Goal: Check status: Check status

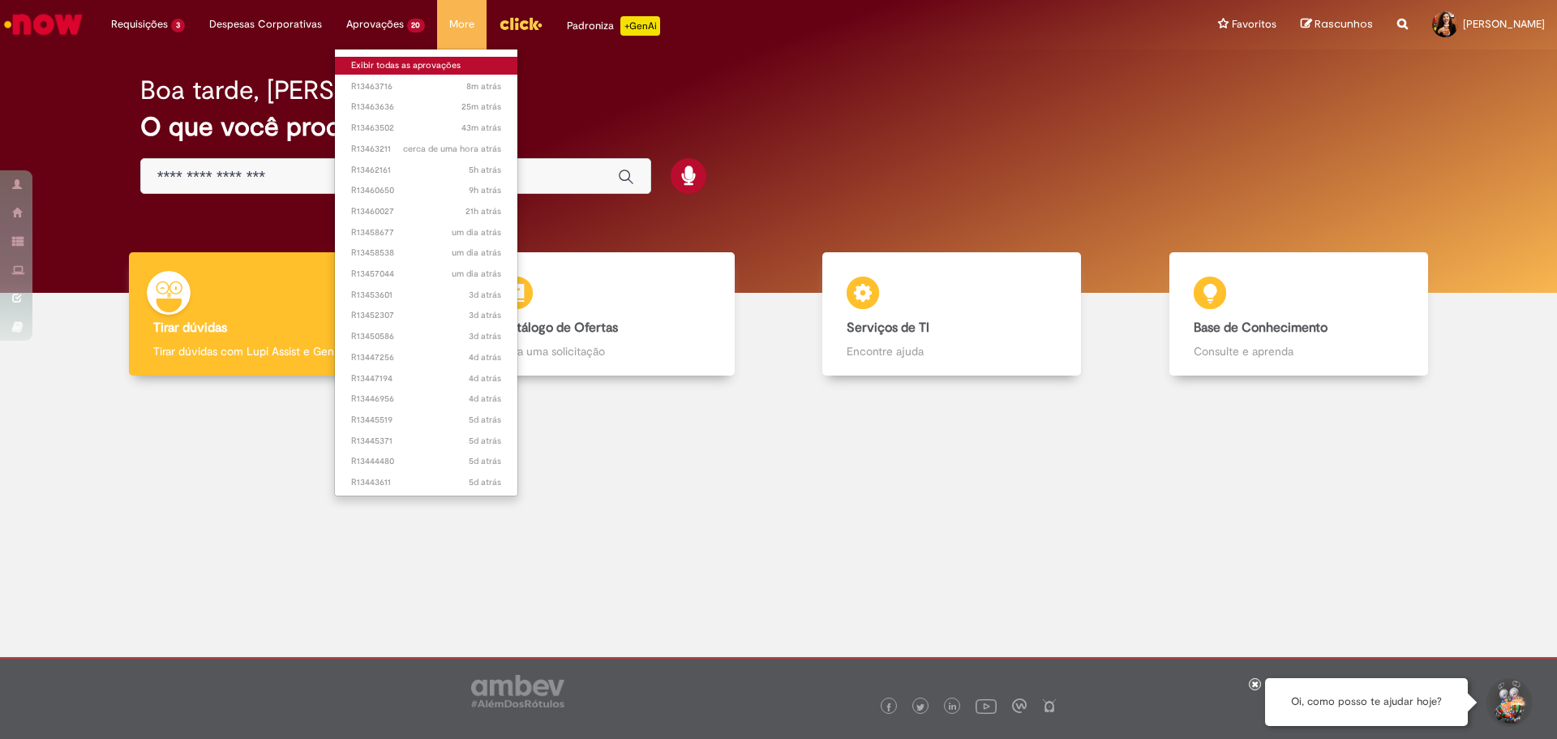
click at [375, 66] on link "Exibir todas as aprovações" at bounding box center [426, 66] width 183 height 18
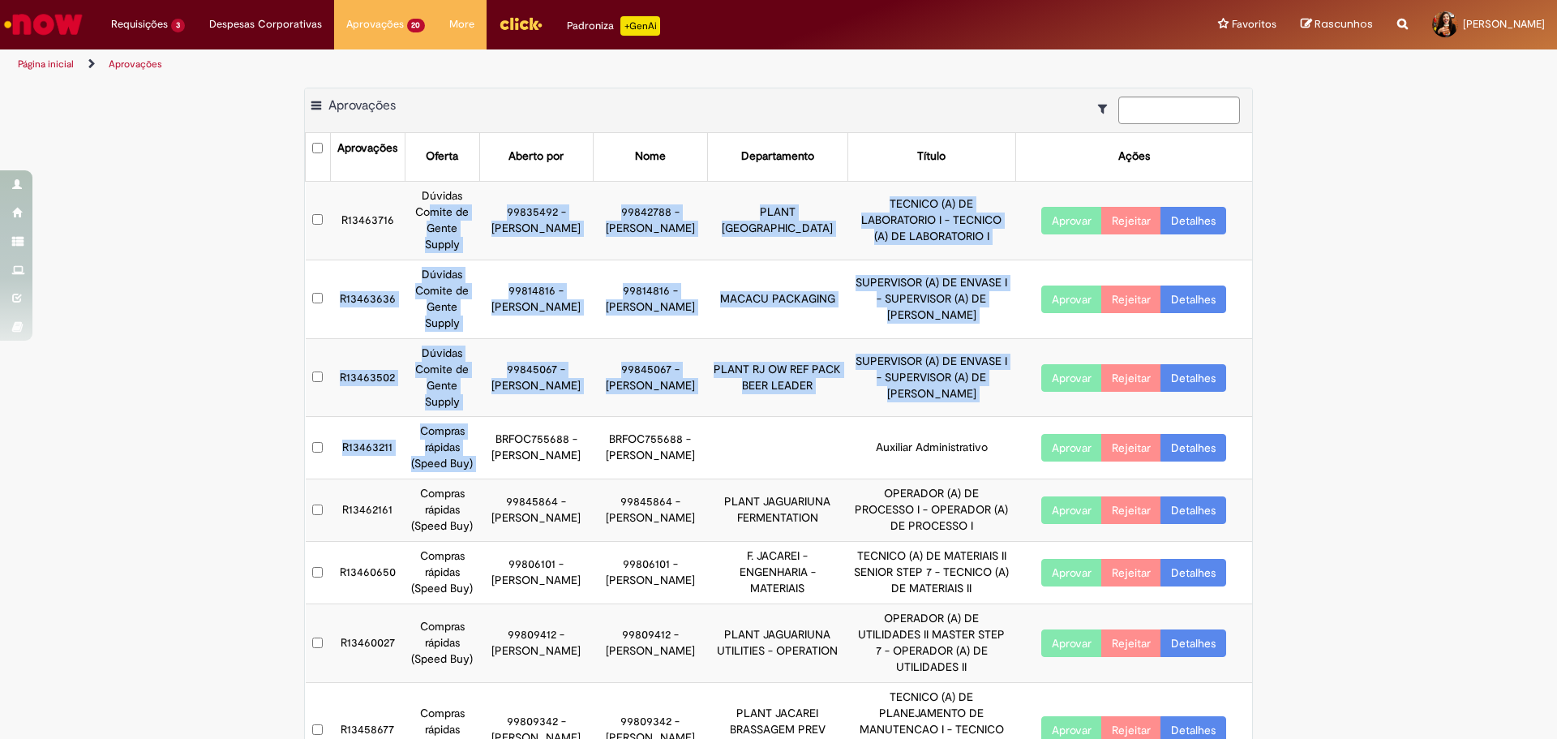
drag, startPoint x: 424, startPoint y: 212, endPoint x: 485, endPoint y: 418, distance: 214.7
click at [485, 418] on tbody "R13463716 Dúvidas Comite de Gente Supply 99835492 - [PERSON_NAME] 99842788 - [P…" at bounding box center [779, 574] width 947 height 786
click at [485, 418] on td "BRFOC755688 - [PERSON_NAME]" at bounding box center [536, 448] width 114 height 62
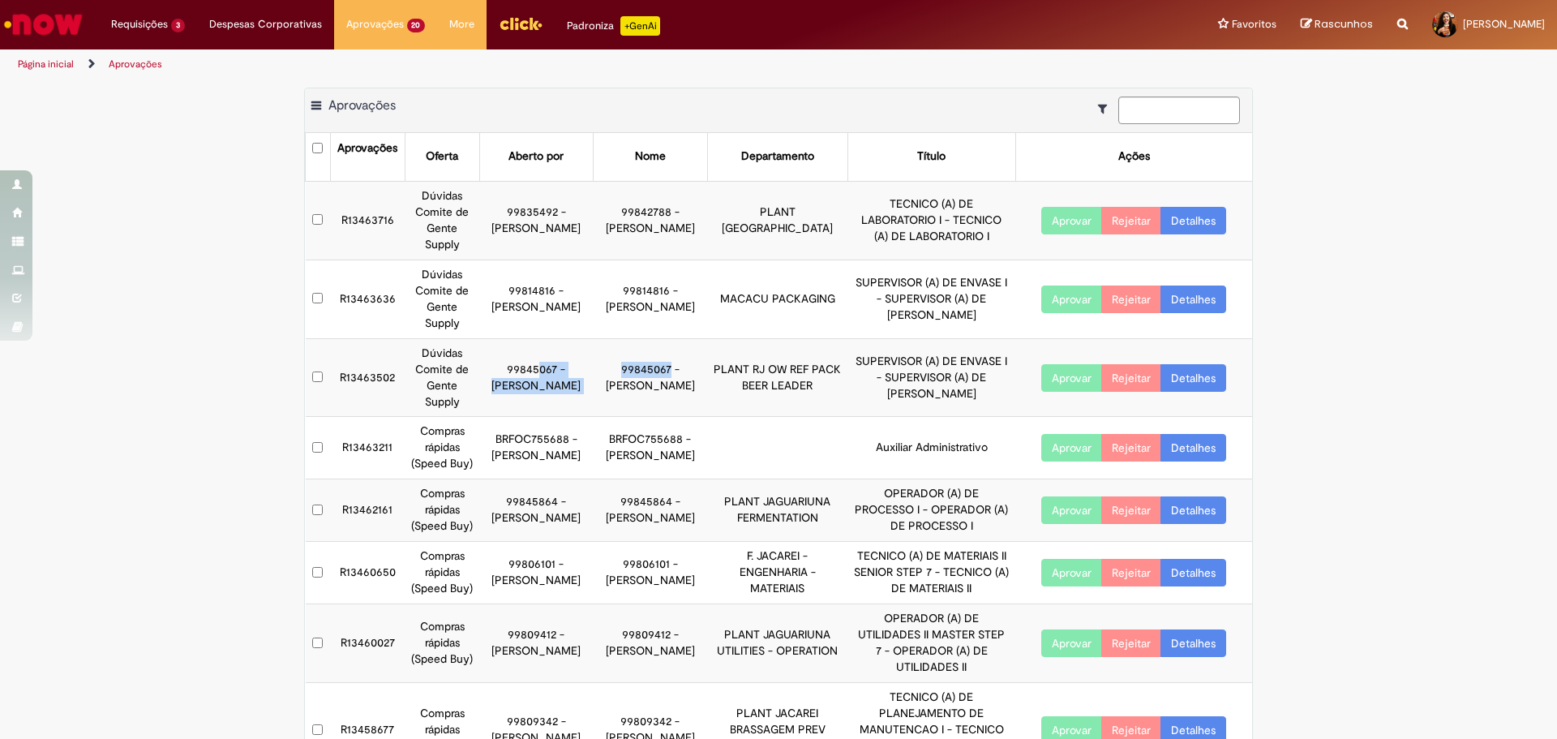
drag, startPoint x: 521, startPoint y: 354, endPoint x: 657, endPoint y: 362, distance: 135.7
click at [657, 362] on tr "R13463502 Dúvidas Comite de Gente Supply 99845067 - [PERSON_NAME] 99845067 - [P…" at bounding box center [779, 377] width 947 height 79
click at [657, 362] on td "99845067 - [PERSON_NAME]" at bounding box center [651, 377] width 114 height 79
click at [1194, 215] on link "Detalhes" at bounding box center [1193, 221] width 66 height 28
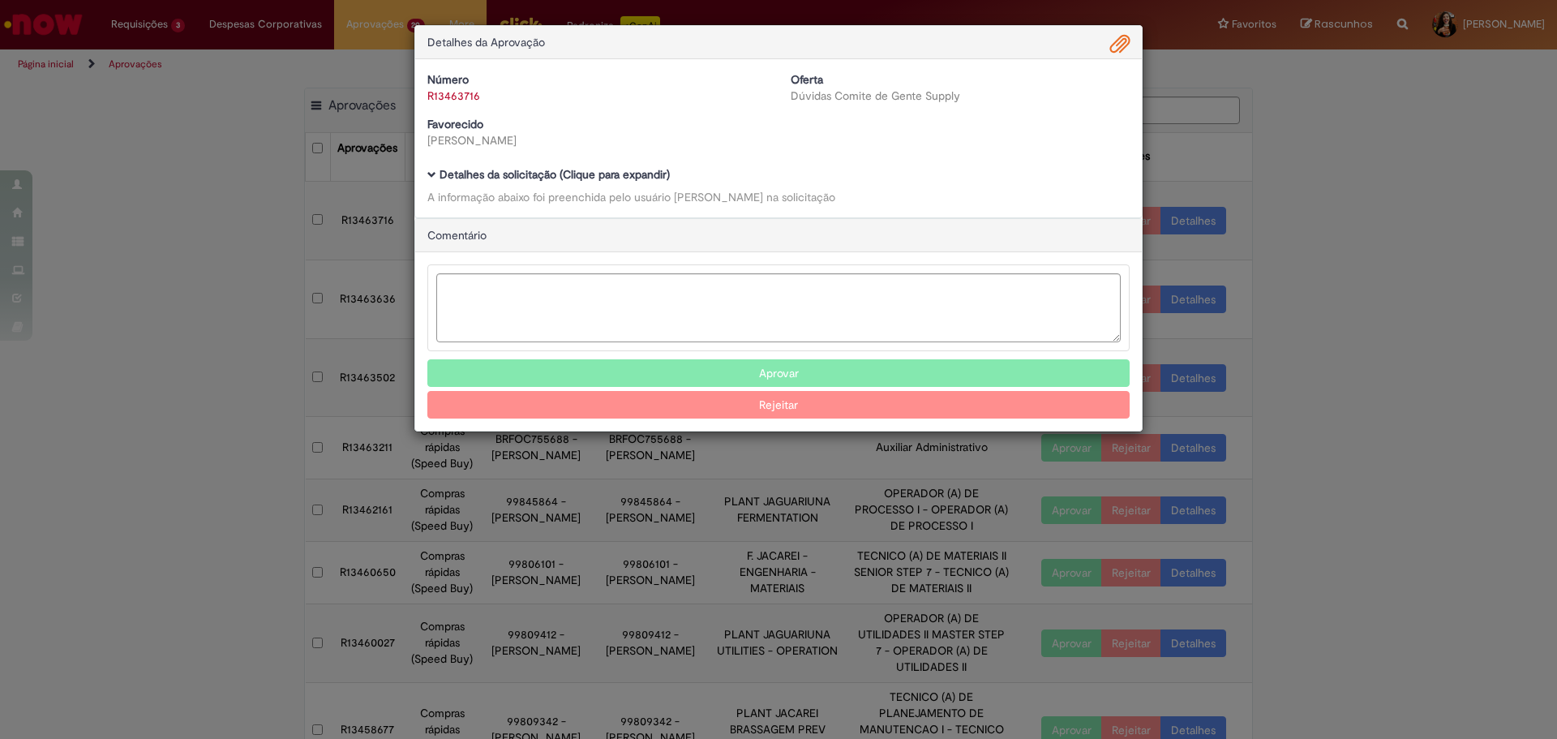
click at [550, 173] on b "Detalhes da solicitação (Clique para expandir)" at bounding box center [554, 174] width 230 height 15
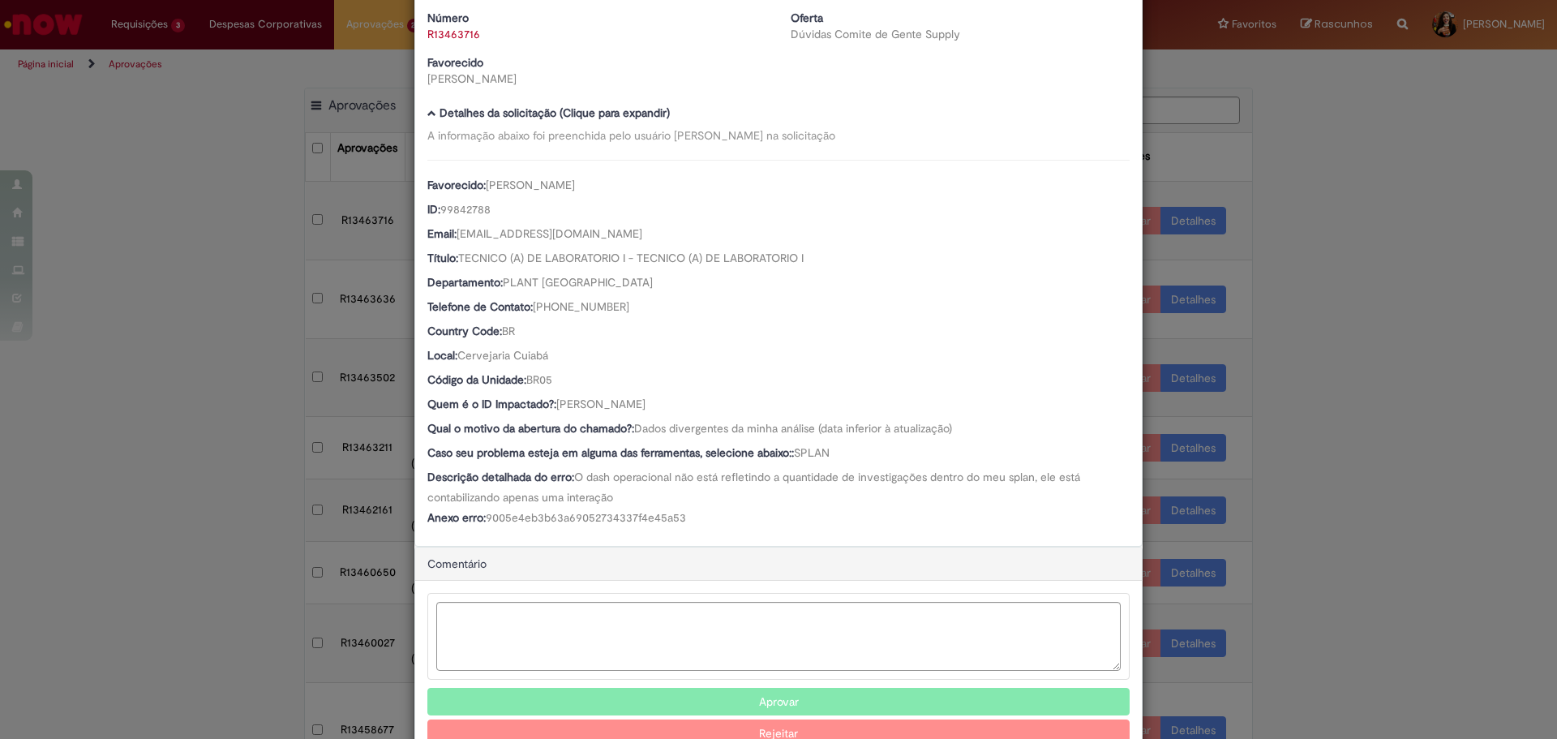
scroll to position [109, 0]
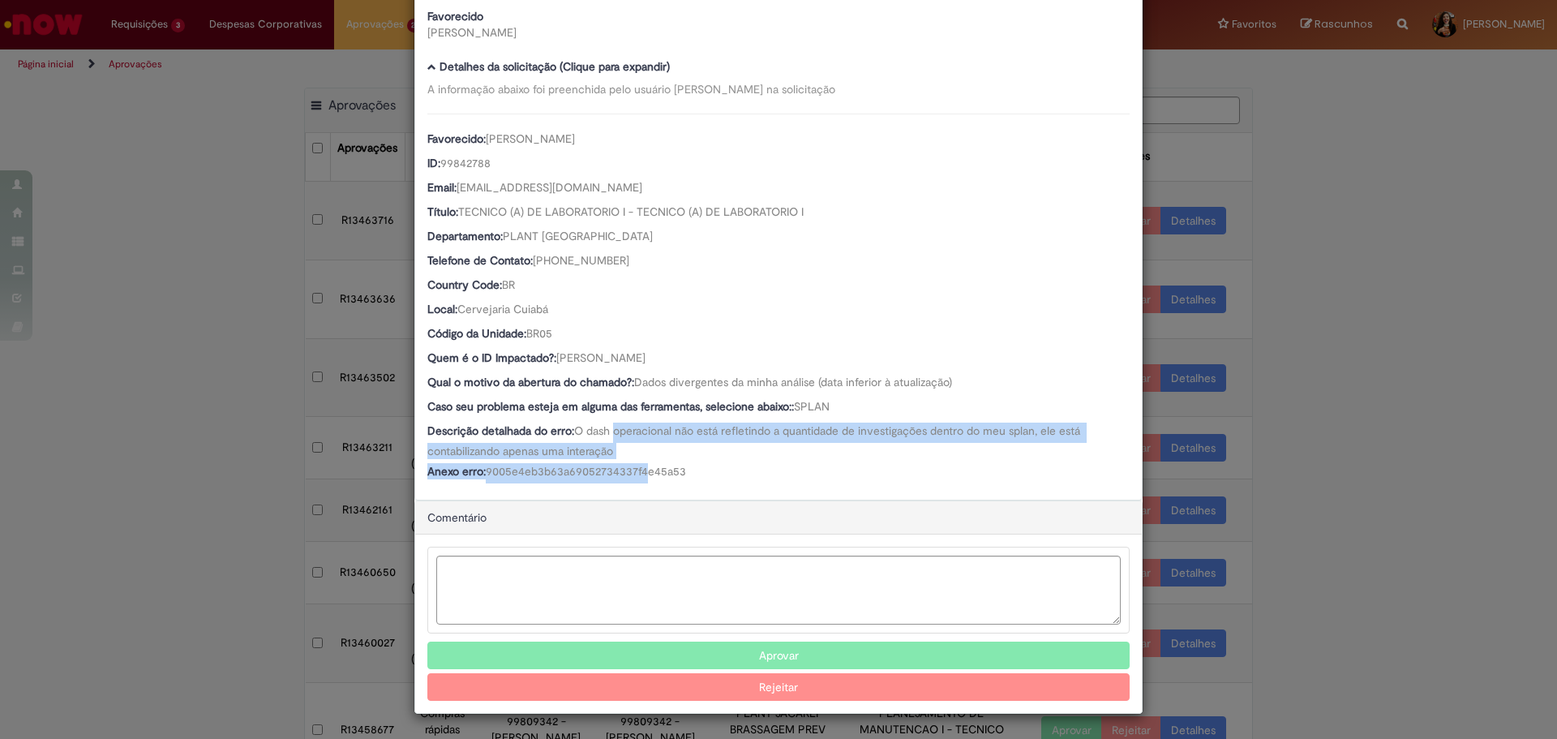
drag, startPoint x: 612, startPoint y: 440, endPoint x: 646, endPoint y: 460, distance: 39.2
click at [646, 460] on div "Favorecido: [PERSON_NAME] ID: 99842788 Email: [EMAIL_ADDRESS][DOMAIN_NAME] Títu…" at bounding box center [778, 299] width 702 height 370
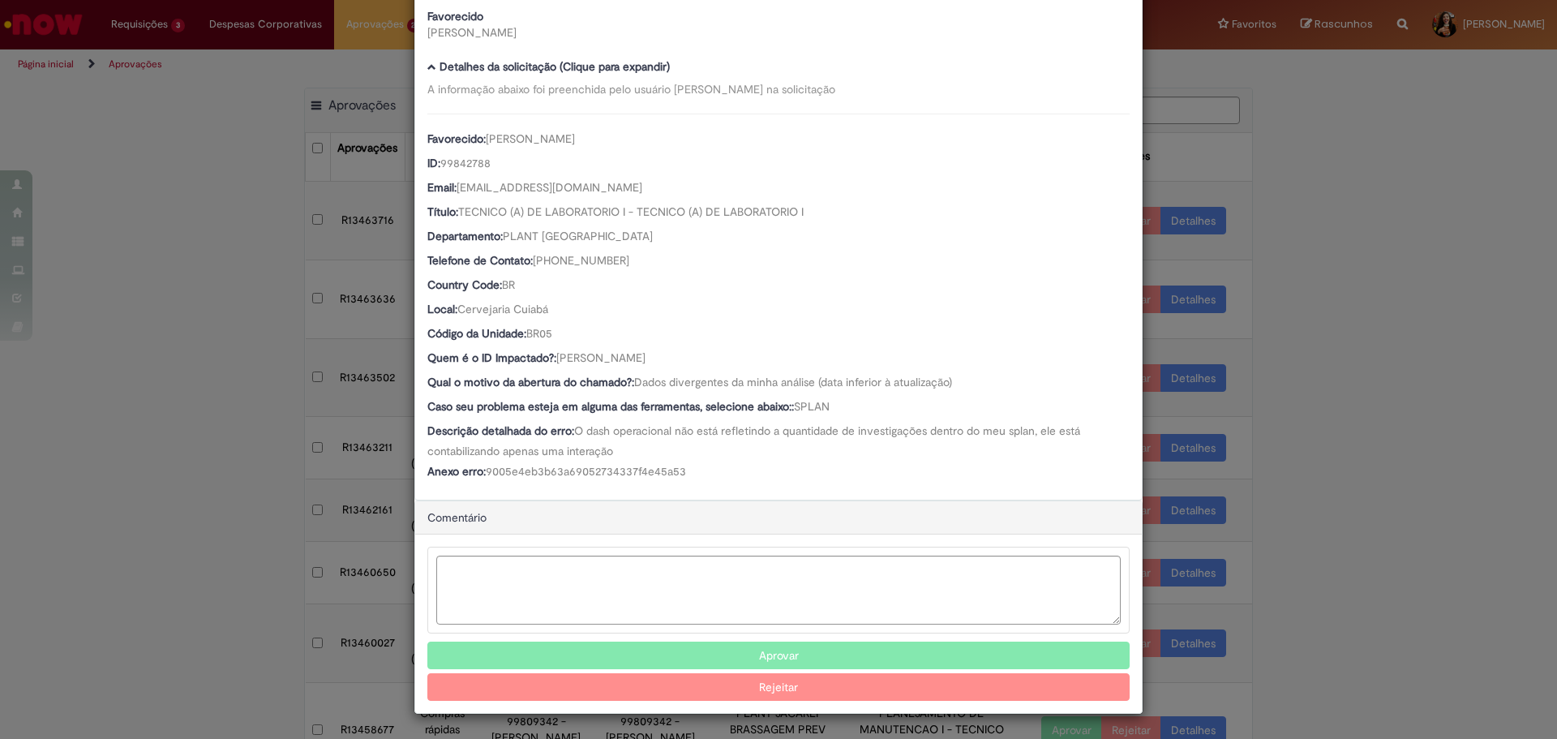
drag, startPoint x: 687, startPoint y: 466, endPoint x: 713, endPoint y: 429, distance: 45.4
click at [708, 431] on div "Favorecido: [PERSON_NAME] ID: 99842788 Email: [EMAIL_ADDRESS][DOMAIN_NAME] Títu…" at bounding box center [778, 299] width 702 height 370
click at [1387, 319] on div "Detalhes da Aprovação Número R13463716 Oferta Dúvidas Comite de Gente Supply Fa…" at bounding box center [778, 369] width 1557 height 739
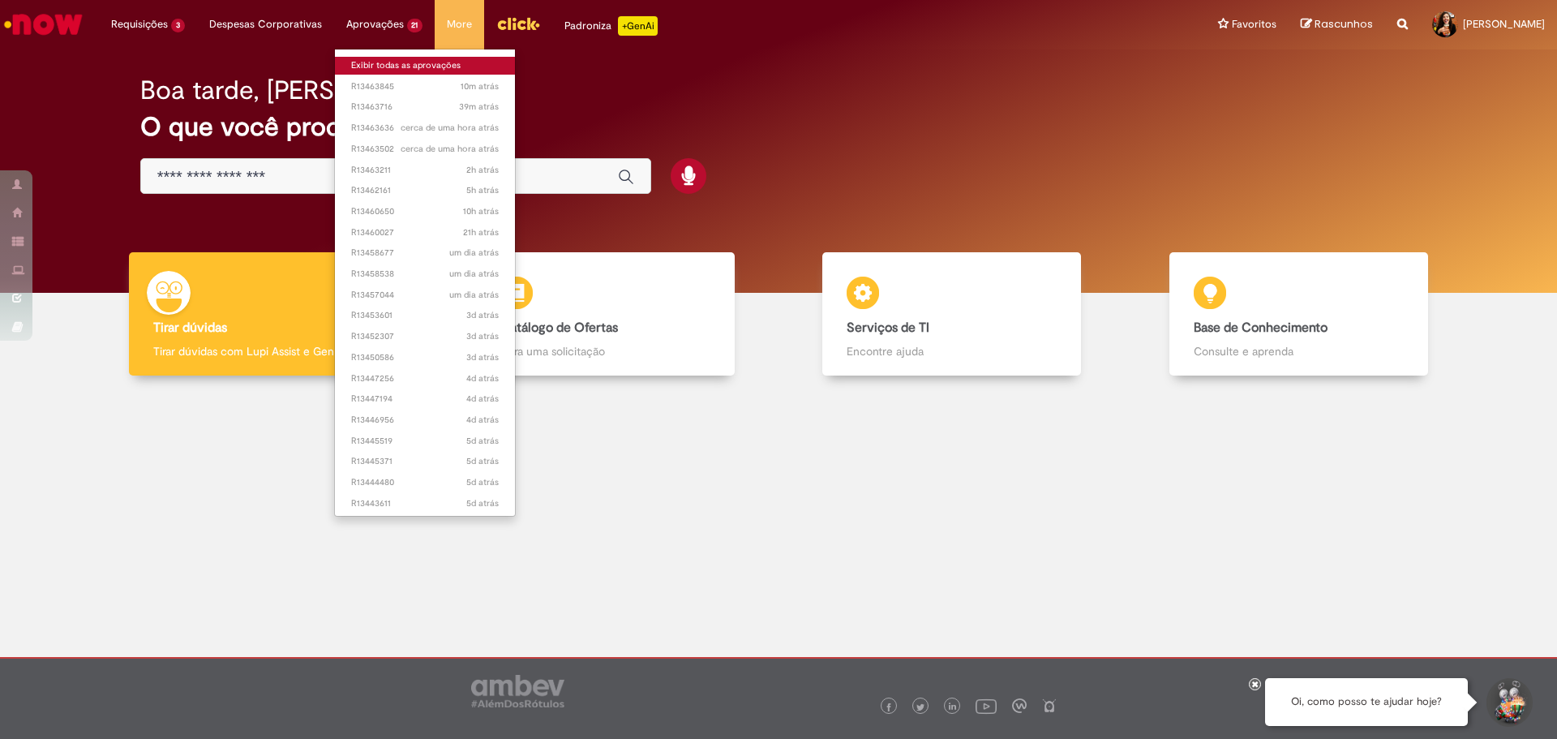
click at [384, 61] on link "Exibir todas as aprovações" at bounding box center [425, 66] width 181 height 18
